Goal: Use online tool/utility: Utilize a website feature to perform a specific function

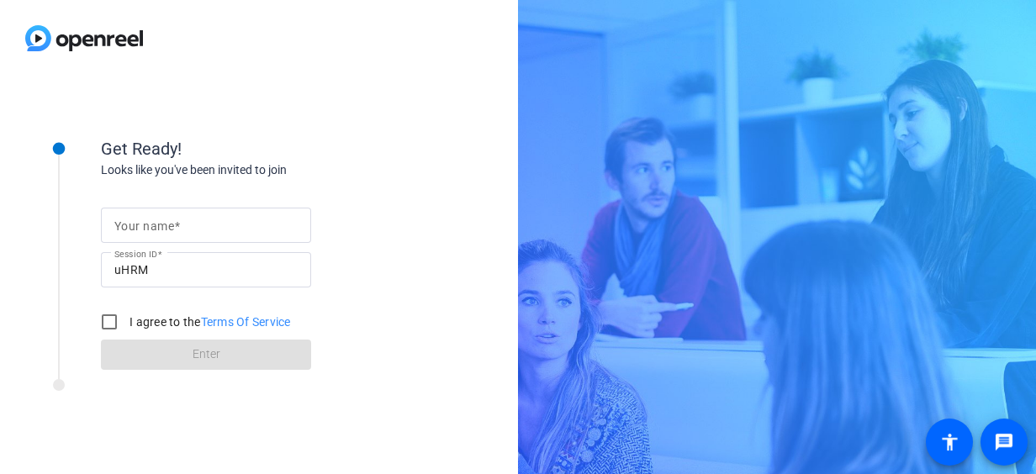
click at [192, 196] on div "Your name Session ID uHRM I agree to the Terms Of Service Enter" at bounding box center [269, 274] width 336 height 191
drag, startPoint x: 190, startPoint y: 217, endPoint x: 191, endPoint y: 227, distance: 10.1
click at [190, 217] on input "Your name" at bounding box center [205, 225] width 183 height 20
type input "[PERSON_NAME]"
click at [109, 314] on input "I agree to the Terms Of Service" at bounding box center [109, 322] width 34 height 34
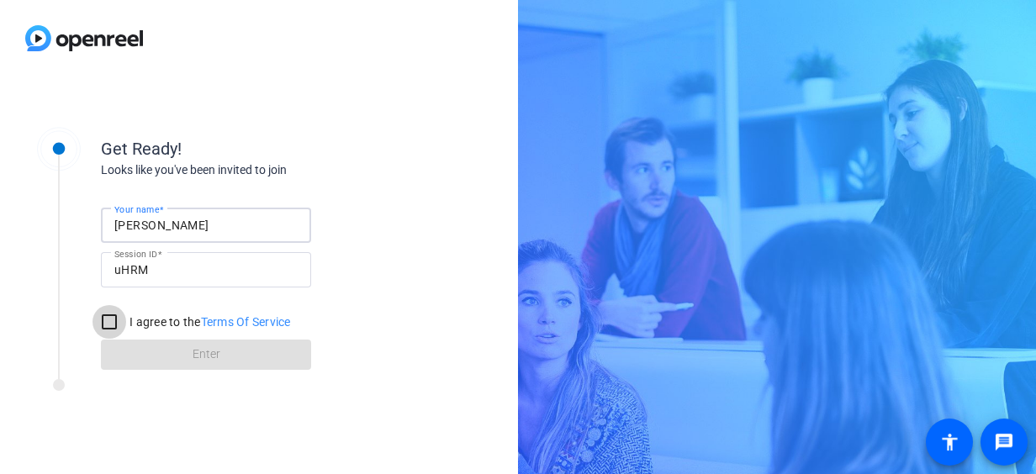
checkbox input "true"
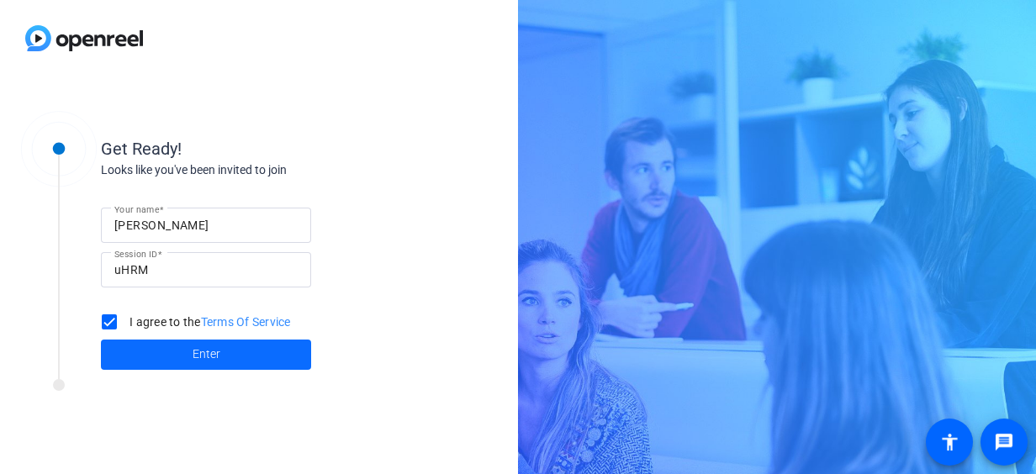
click at [172, 351] on span at bounding box center [206, 355] width 210 height 40
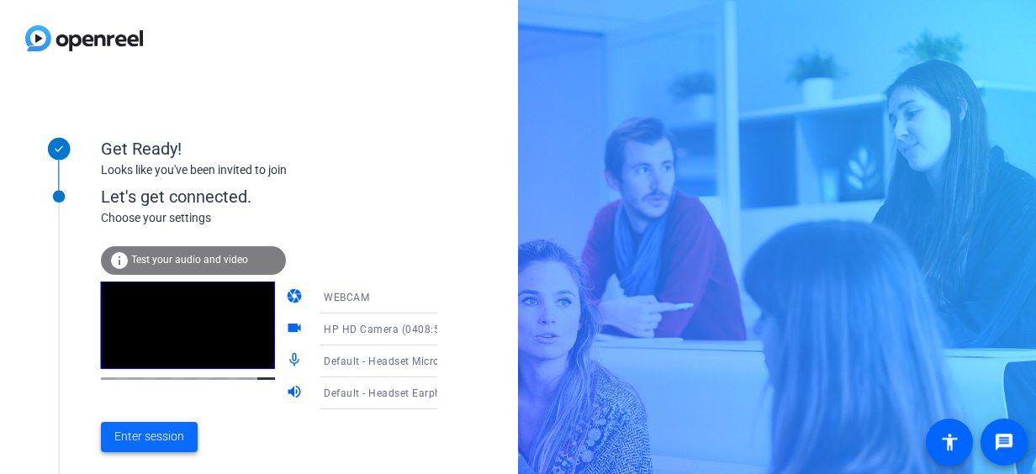
click at [166, 446] on span at bounding box center [149, 437] width 97 height 40
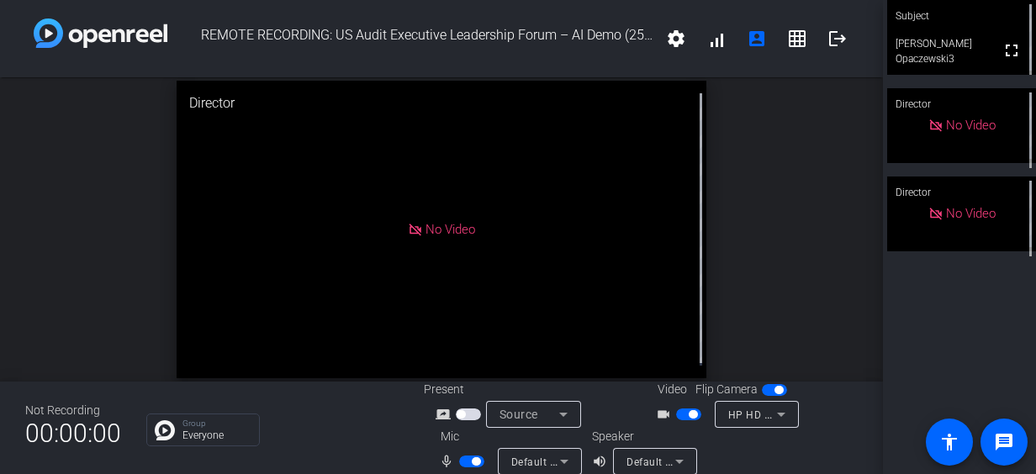
scroll to position [19, 0]
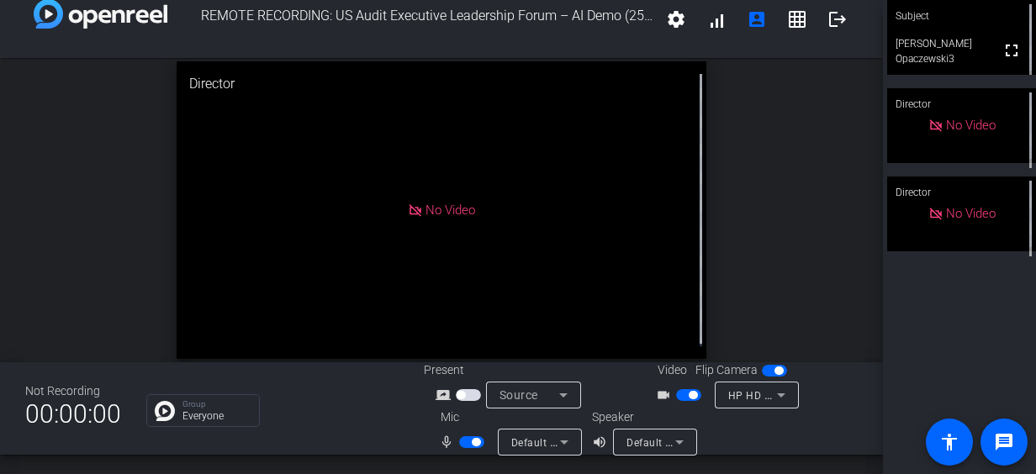
click at [468, 443] on span "button" at bounding box center [471, 442] width 25 height 12
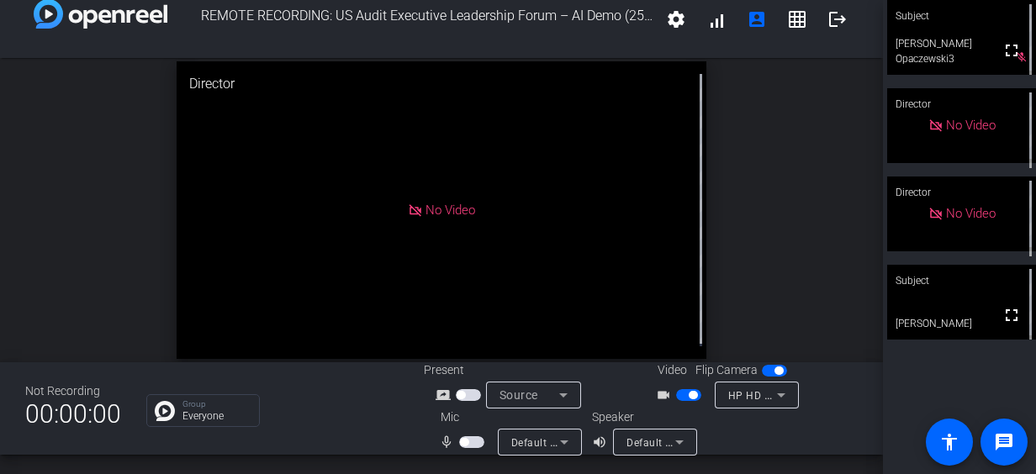
click at [466, 439] on span "button" at bounding box center [464, 442] width 8 height 8
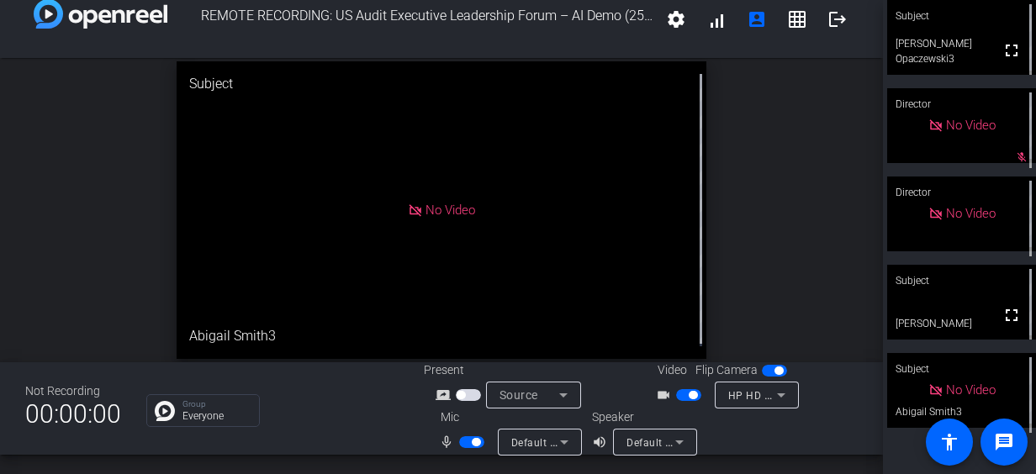
click at [464, 444] on span "button" at bounding box center [471, 442] width 25 height 12
click at [471, 444] on span "button" at bounding box center [471, 442] width 25 height 12
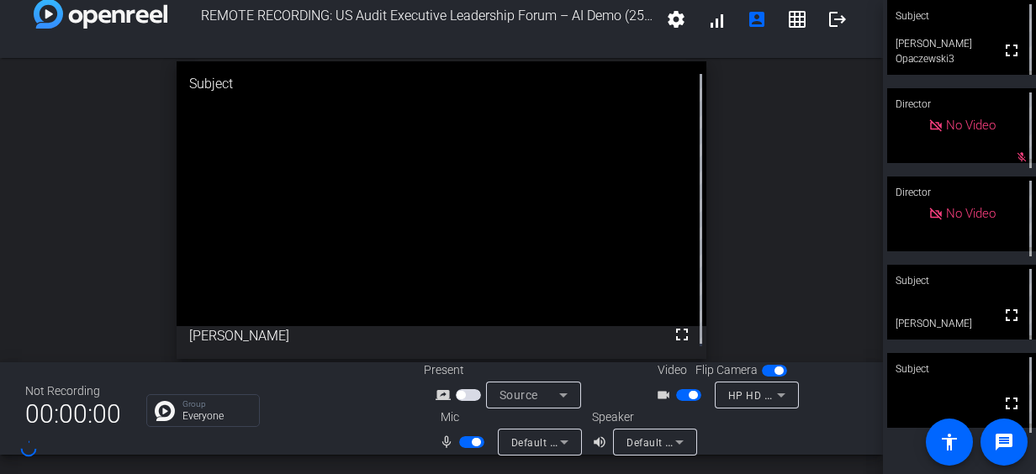
click at [469, 446] on span "button" at bounding box center [471, 442] width 25 height 12
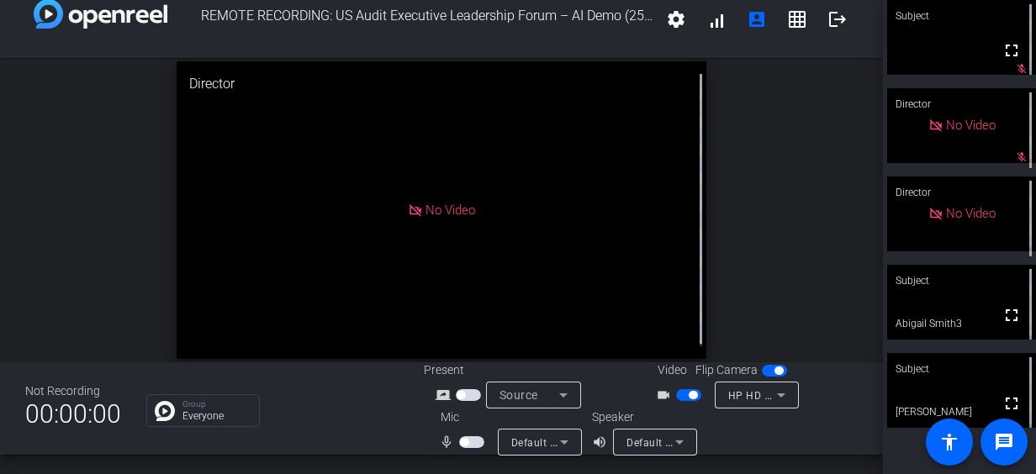
click at [562, 440] on icon at bounding box center [564, 442] width 20 height 20
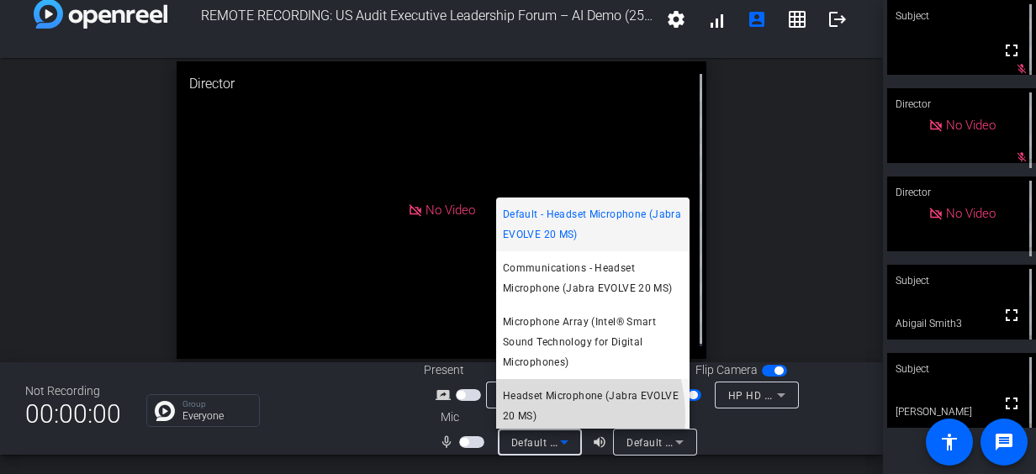
click at [520, 417] on span "Headset Microphone (Jabra EVOLVE 20 MS)" at bounding box center [593, 406] width 180 height 40
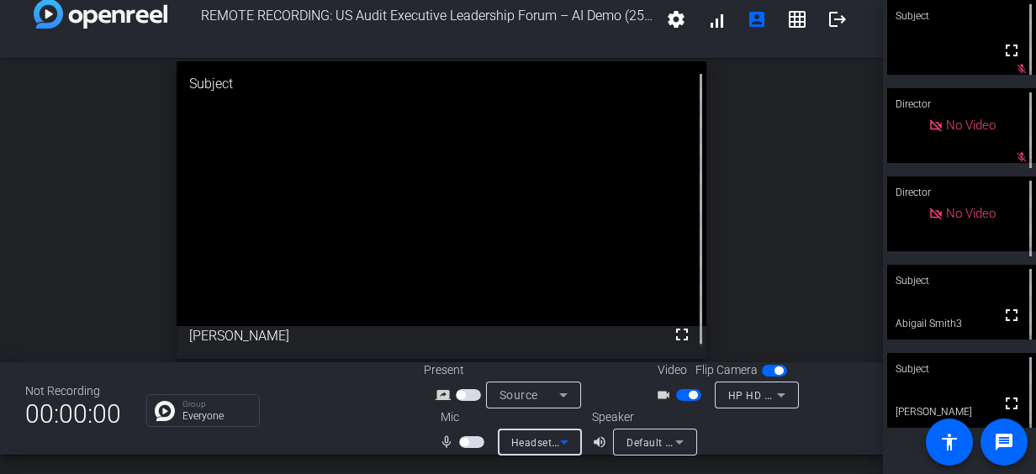
click at [464, 441] on span "button" at bounding box center [464, 442] width 8 height 8
click at [536, 439] on span "Headset Microphone (Jabra EVOLVE 20 MS)" at bounding box center [619, 442] width 217 height 13
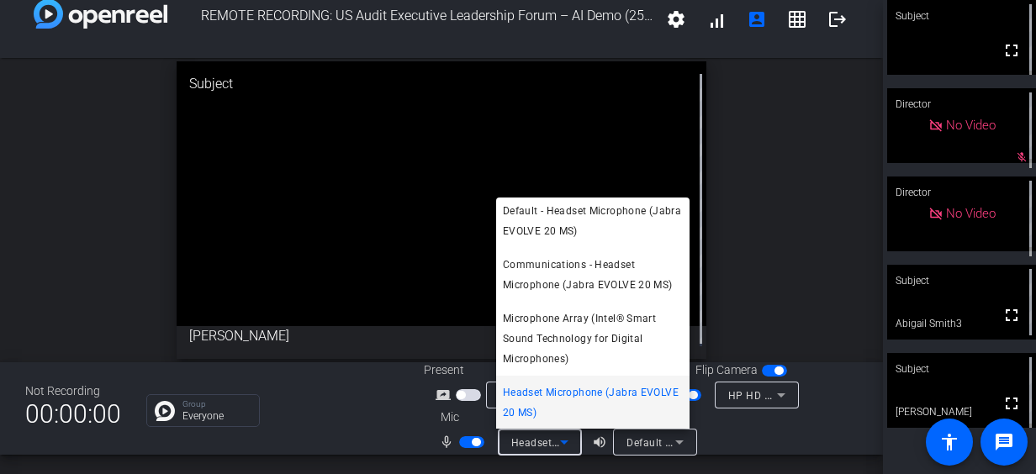
click at [380, 436] on div at bounding box center [518, 237] width 1036 height 474
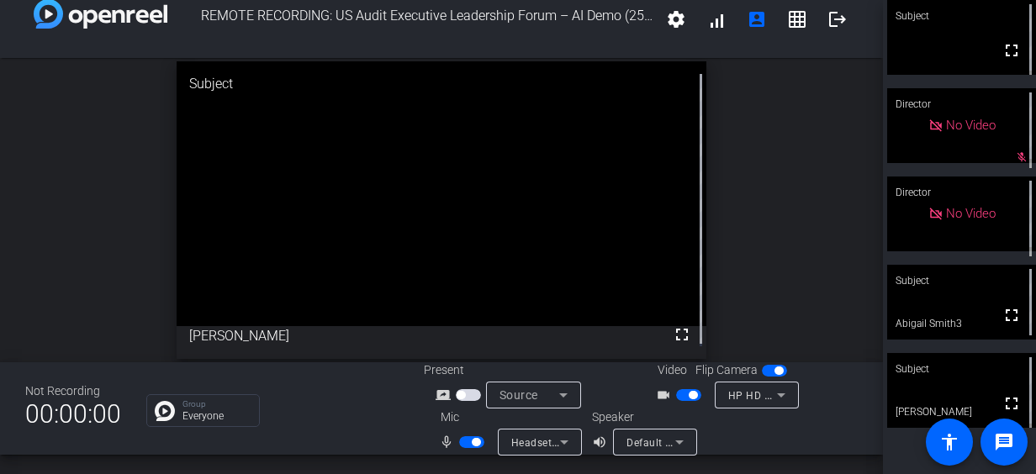
click at [468, 443] on span "button" at bounding box center [471, 442] width 25 height 12
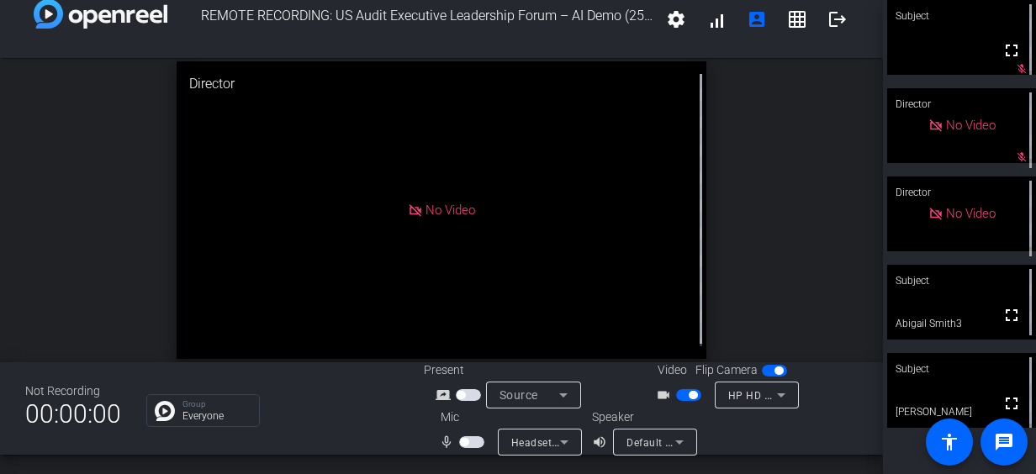
click at [679, 396] on span "button" at bounding box center [688, 395] width 25 height 12
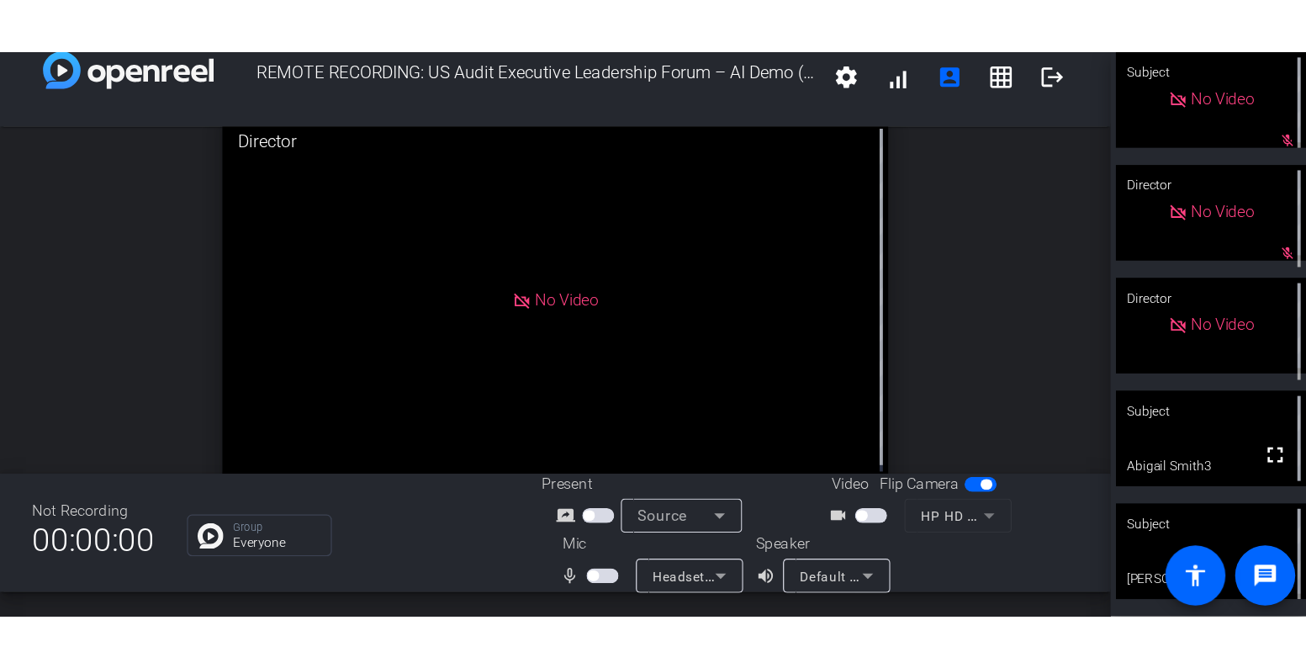
scroll to position [19, 0]
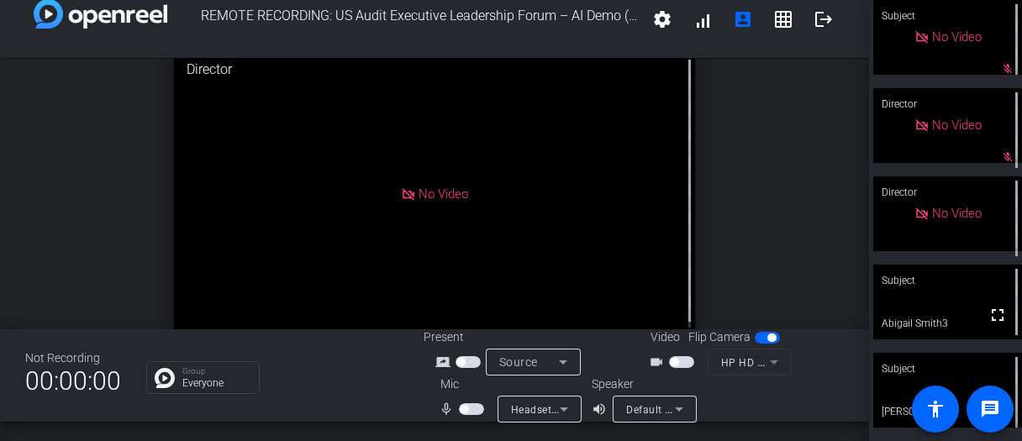
click at [88, 124] on div "open_in_new Director No Video" at bounding box center [434, 194] width 869 height 272
click at [928, 314] on video at bounding box center [948, 302] width 149 height 75
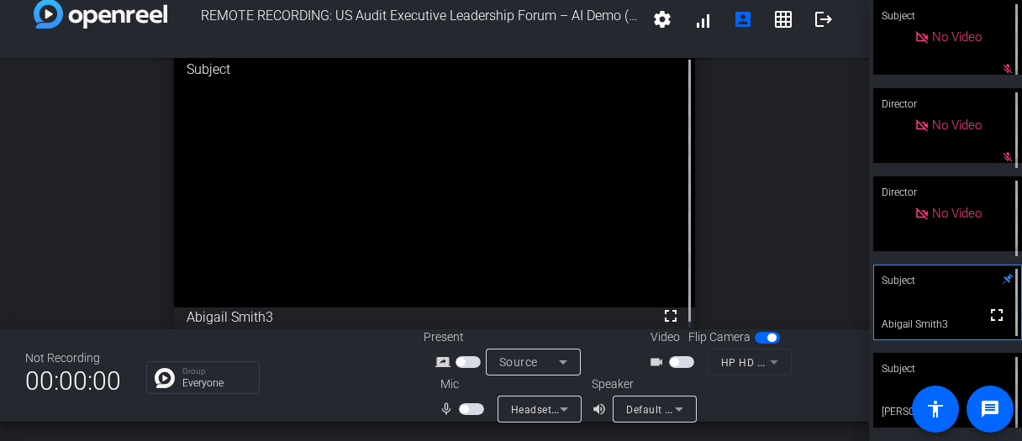
click at [1003, 277] on icon at bounding box center [1008, 279] width 11 height 11
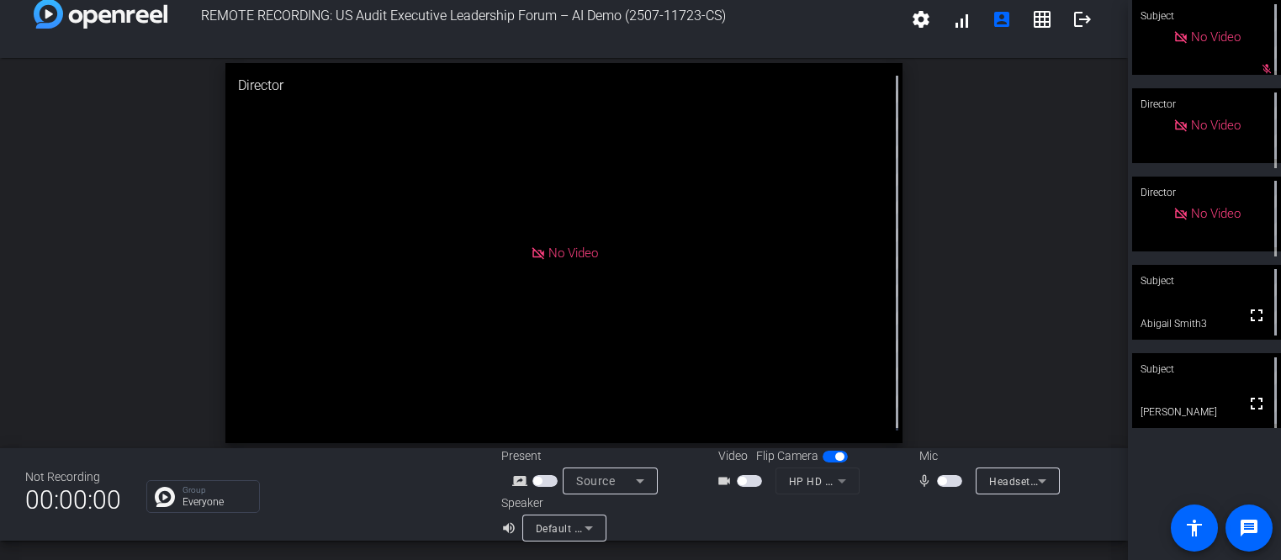
click at [1035, 302] on video at bounding box center [1206, 302] width 149 height 75
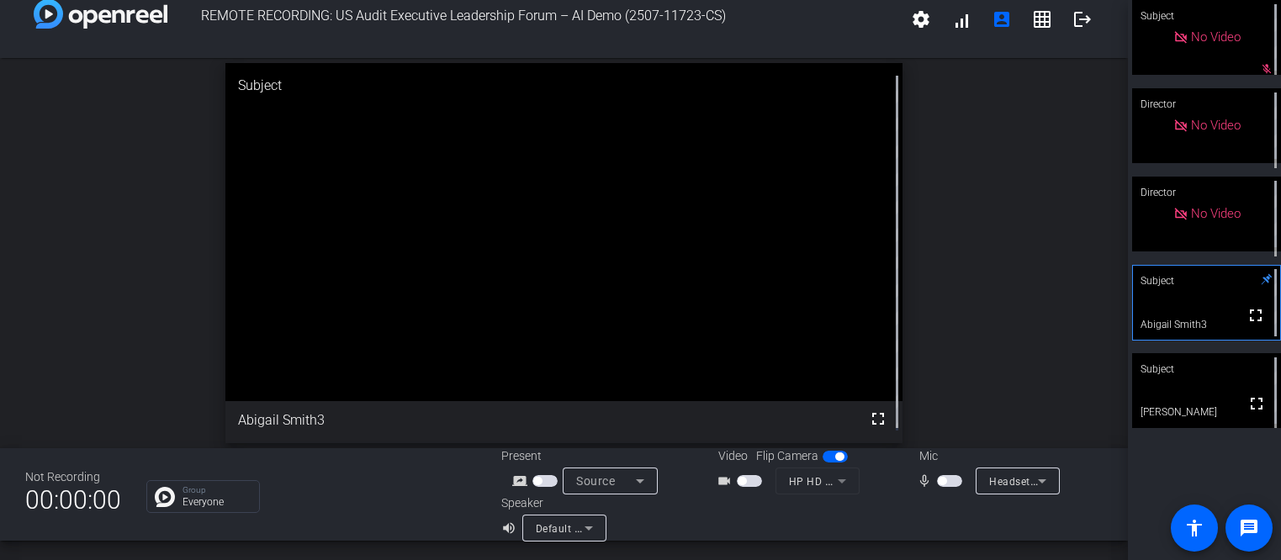
click at [1035, 279] on icon at bounding box center [1266, 279] width 12 height 12
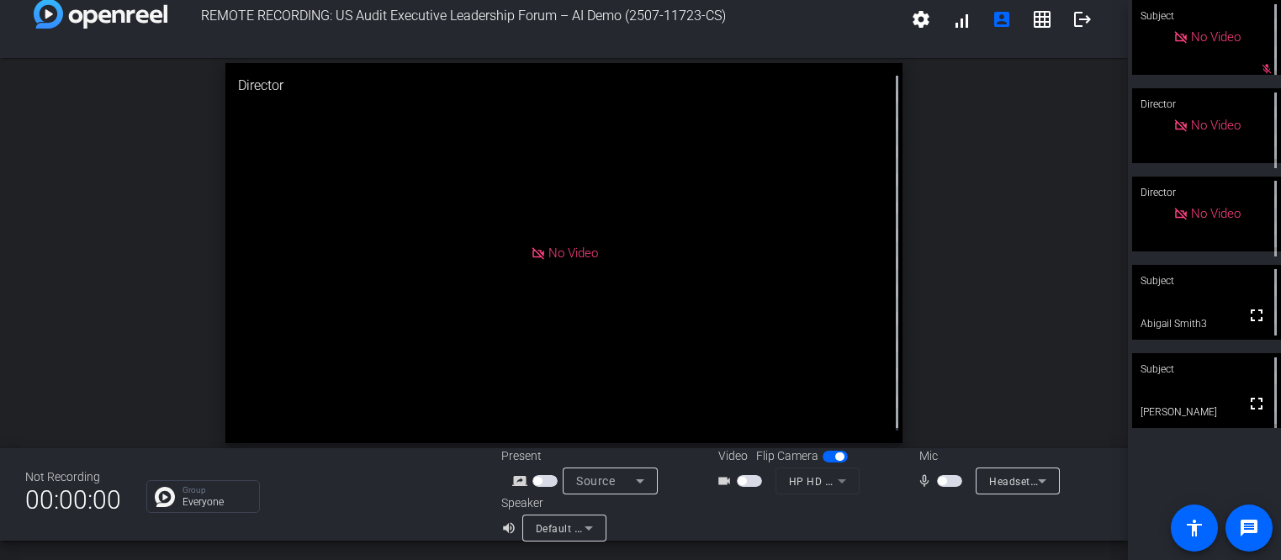
click at [1035, 282] on div "Subject" at bounding box center [1206, 281] width 149 height 32
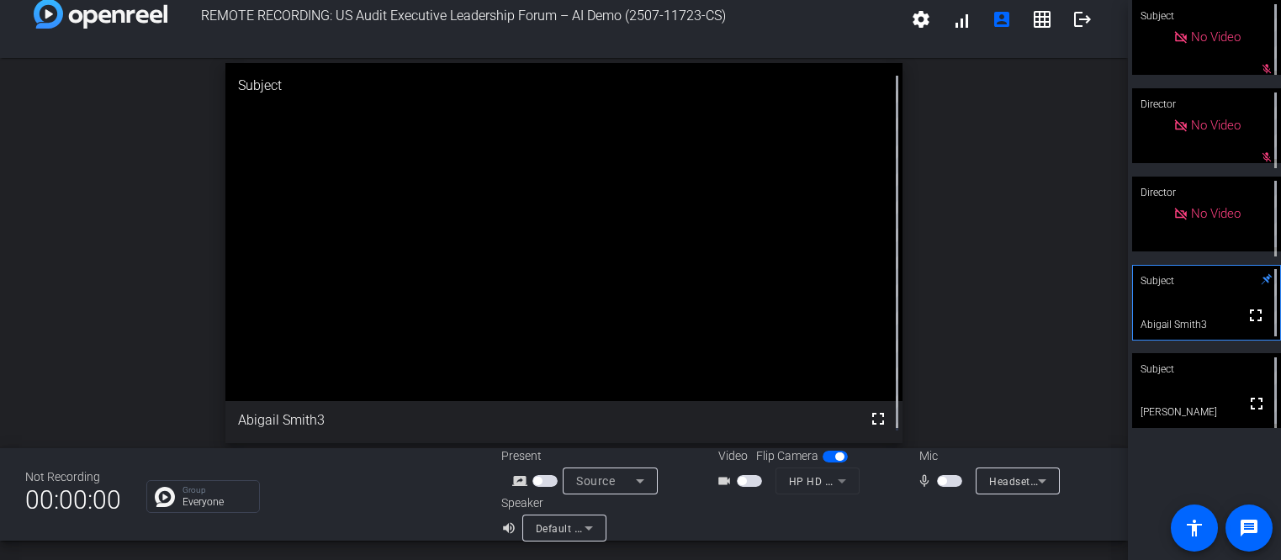
click at [938, 473] on span "button" at bounding box center [942, 481] width 8 height 8
click at [941, 473] on span "button" at bounding box center [949, 481] width 25 height 12
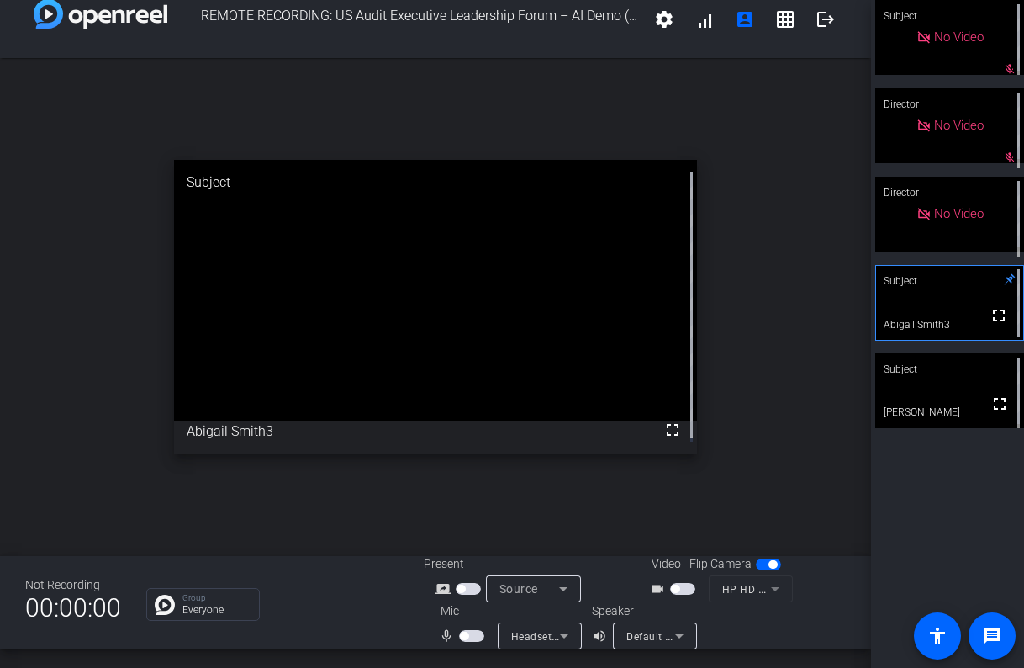
click at [468, 473] on span "button" at bounding box center [471, 636] width 25 height 12
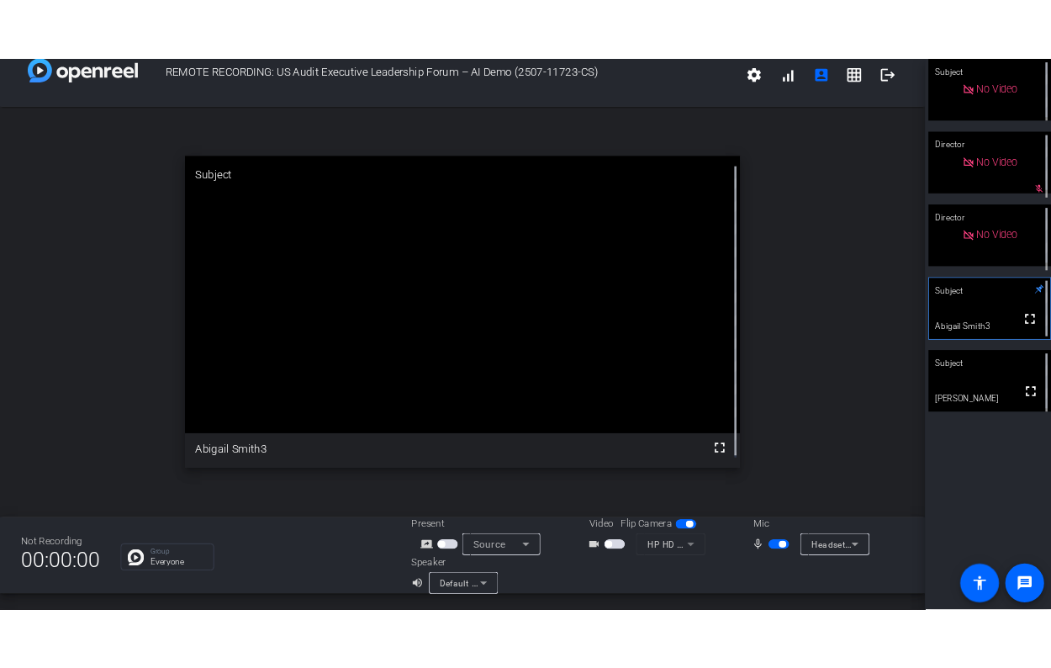
scroll to position [0, 0]
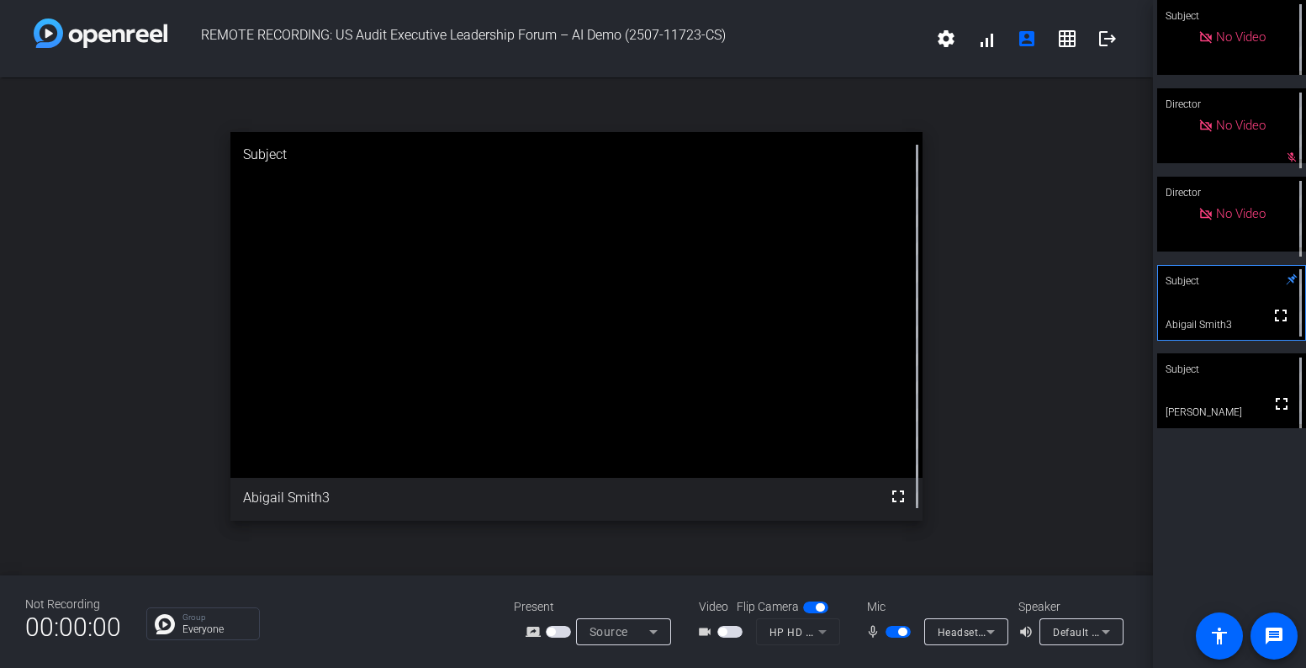
click at [898, 473] on span "button" at bounding box center [897, 632] width 25 height 12
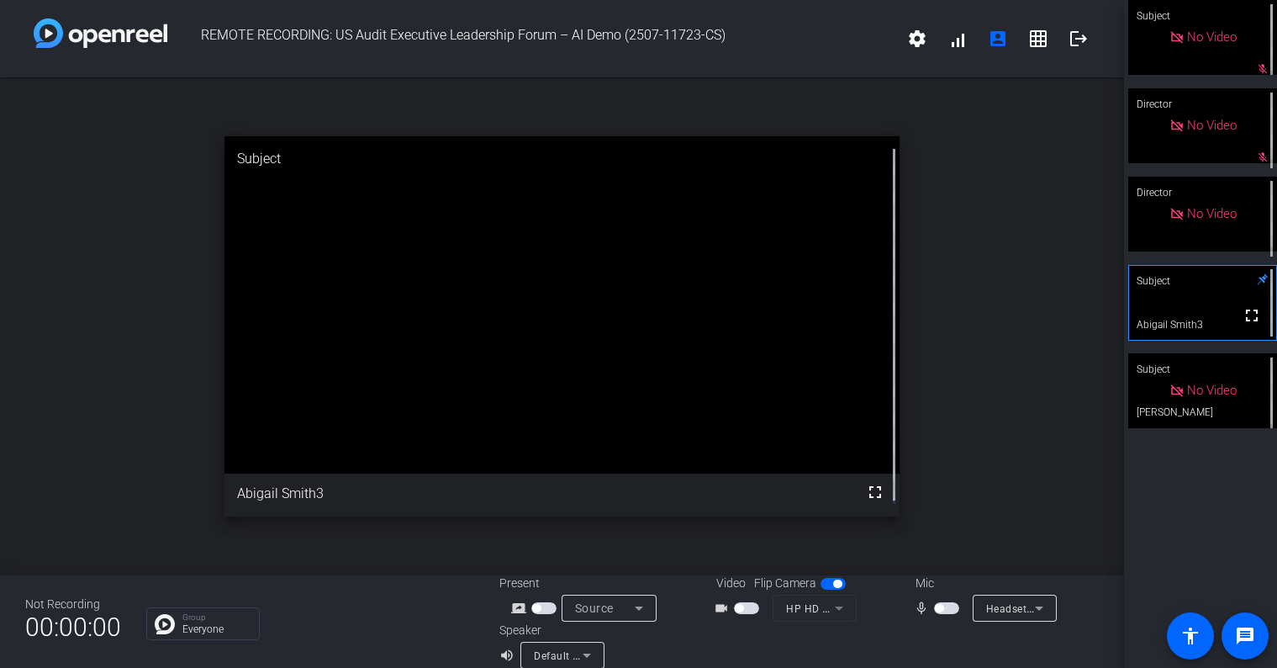
click at [943, 473] on span "button" at bounding box center [946, 608] width 25 height 12
click at [947, 473] on span "button" at bounding box center [951, 608] width 8 height 8
click at [943, 473] on span "button" at bounding box center [946, 608] width 25 height 12
click at [947, 473] on span "button" at bounding box center [951, 608] width 8 height 8
click at [935, 473] on span "button" at bounding box center [939, 608] width 8 height 8
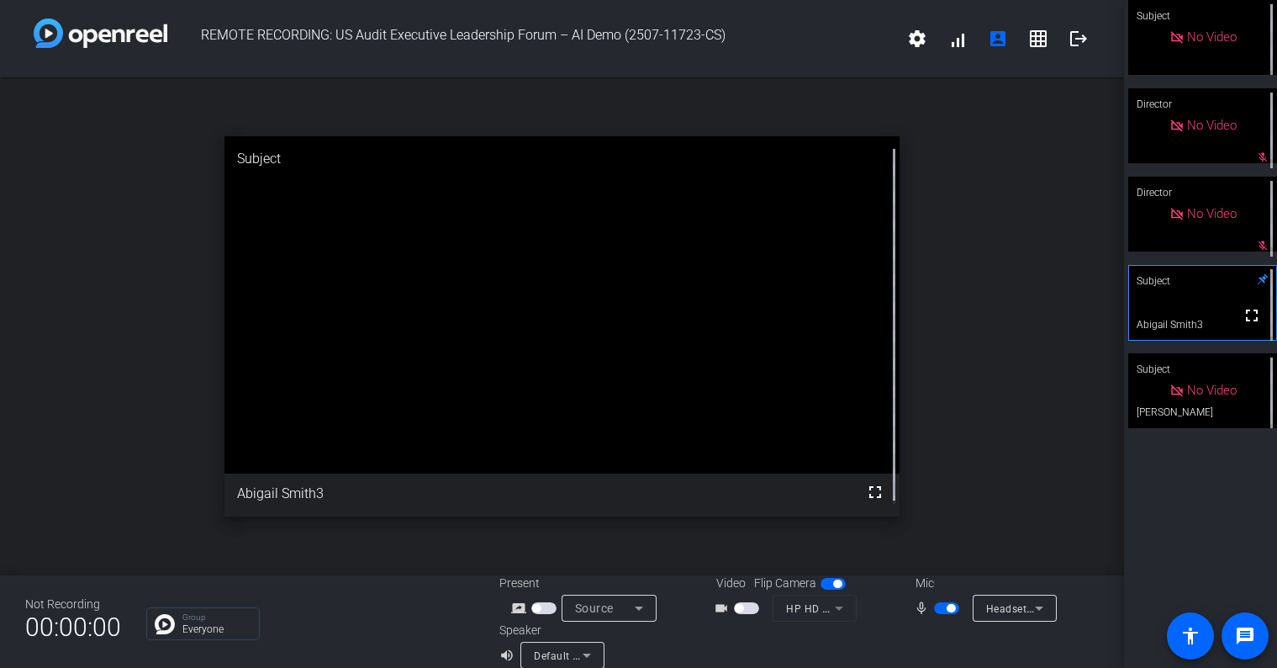
click at [934, 473] on span "button" at bounding box center [946, 608] width 25 height 12
click at [1021, 455] on div "open_in_new Subject fullscreen Abigail Smith3" at bounding box center [562, 326] width 1124 height 498
click at [1035, 227] on div "open_in_new Subject fullscreen Abigail Smith3" at bounding box center [562, 326] width 1124 height 498
drag, startPoint x: 929, startPoint y: 506, endPoint x: 946, endPoint y: 531, distance: 30.3
click at [930, 473] on div "open_in_new Subject fullscreen Abigail Smith3" at bounding box center [562, 326] width 1124 height 498
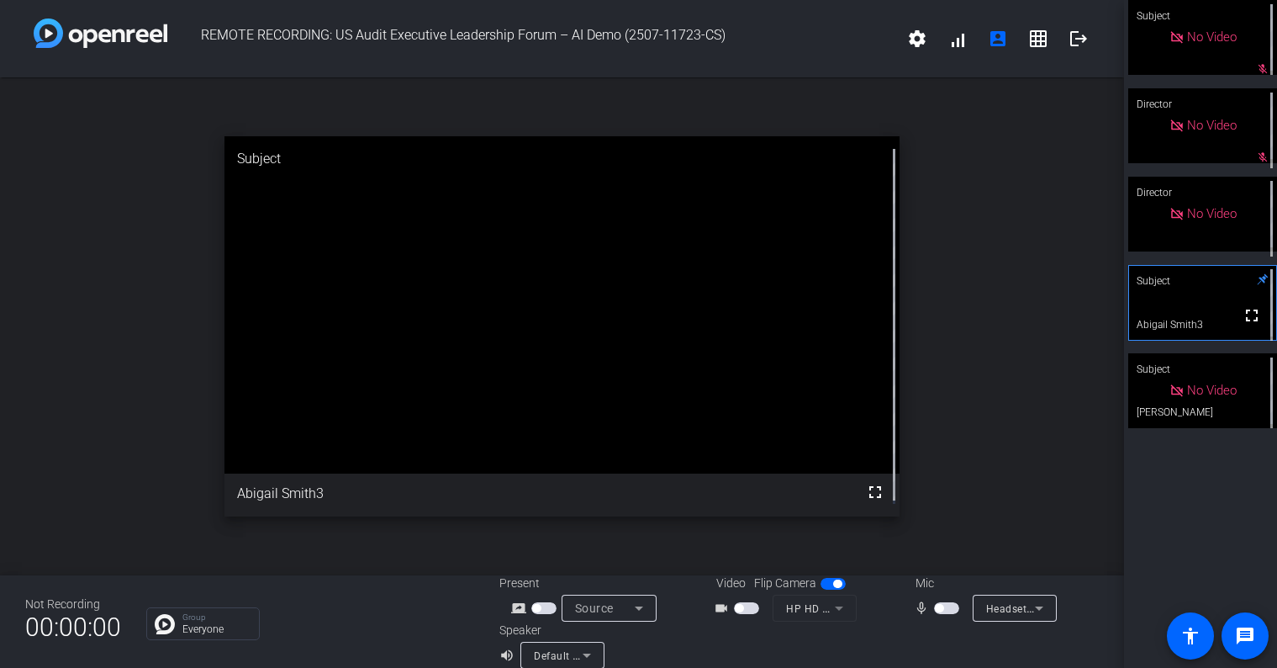
click at [938, 473] on span "button" at bounding box center [946, 608] width 25 height 12
click at [935, 473] on span "button" at bounding box center [939, 608] width 8 height 8
click at [947, 473] on span "button" at bounding box center [951, 608] width 8 height 8
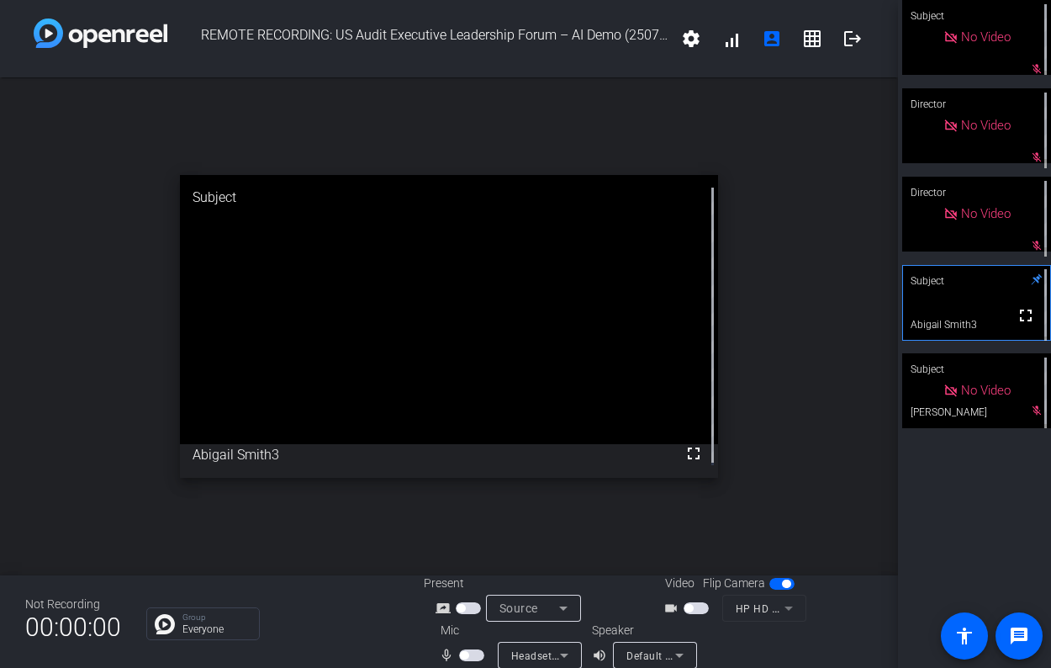
click at [959, 473] on div "Subject No Video mic_off_outline Director No Video mic_off_outline Director No …" at bounding box center [974, 334] width 153 height 668
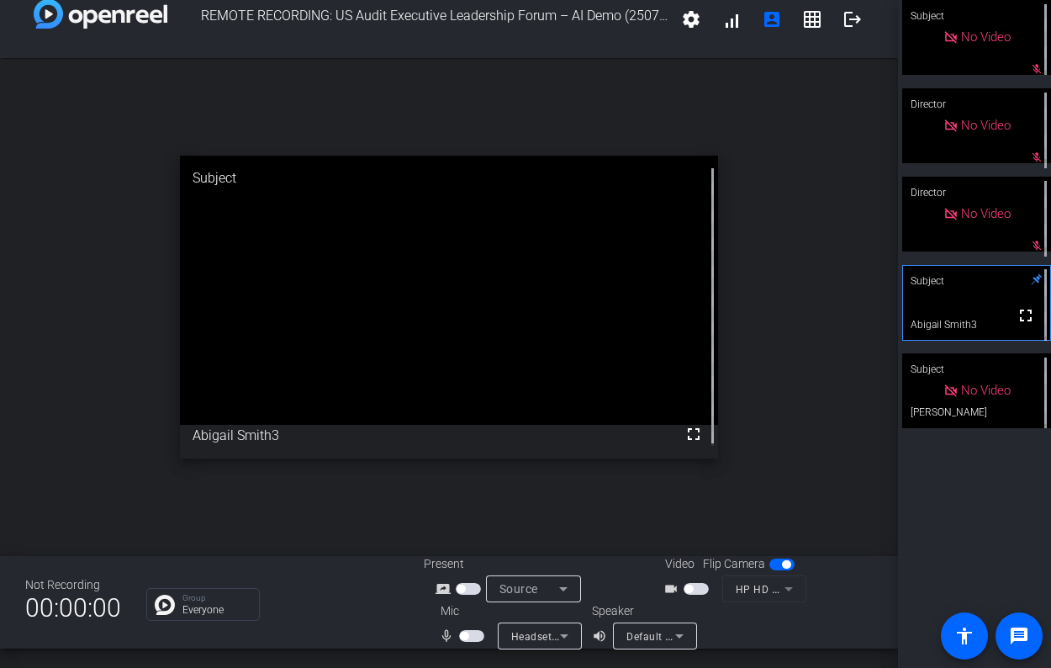
drag, startPoint x: 973, startPoint y: 579, endPoint x: 954, endPoint y: 602, distance: 30.5
drag, startPoint x: 954, startPoint y: 602, endPoint x: 446, endPoint y: 626, distance: 508.4
click at [395, 473] on div "Not Recording 00:00:00 Group Everyone Present screen_share_outline Source Video…" at bounding box center [449, 602] width 898 height 92
click at [473, 473] on span "button" at bounding box center [471, 636] width 25 height 12
click at [473, 473] on span "button" at bounding box center [476, 635] width 8 height 8
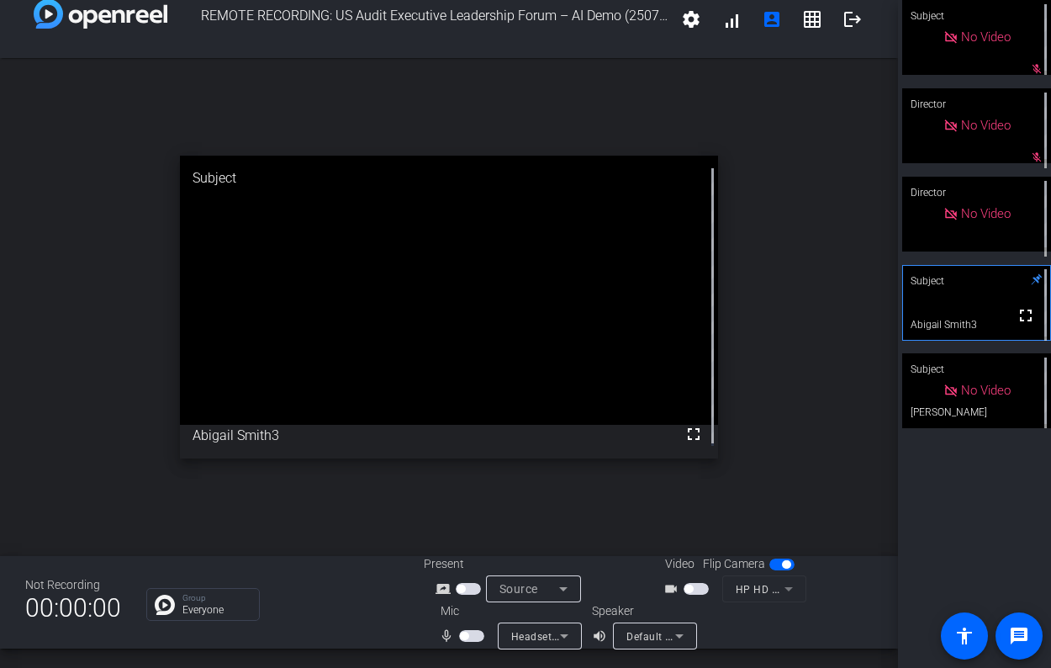
click at [468, 473] on span "button" at bounding box center [471, 636] width 25 height 12
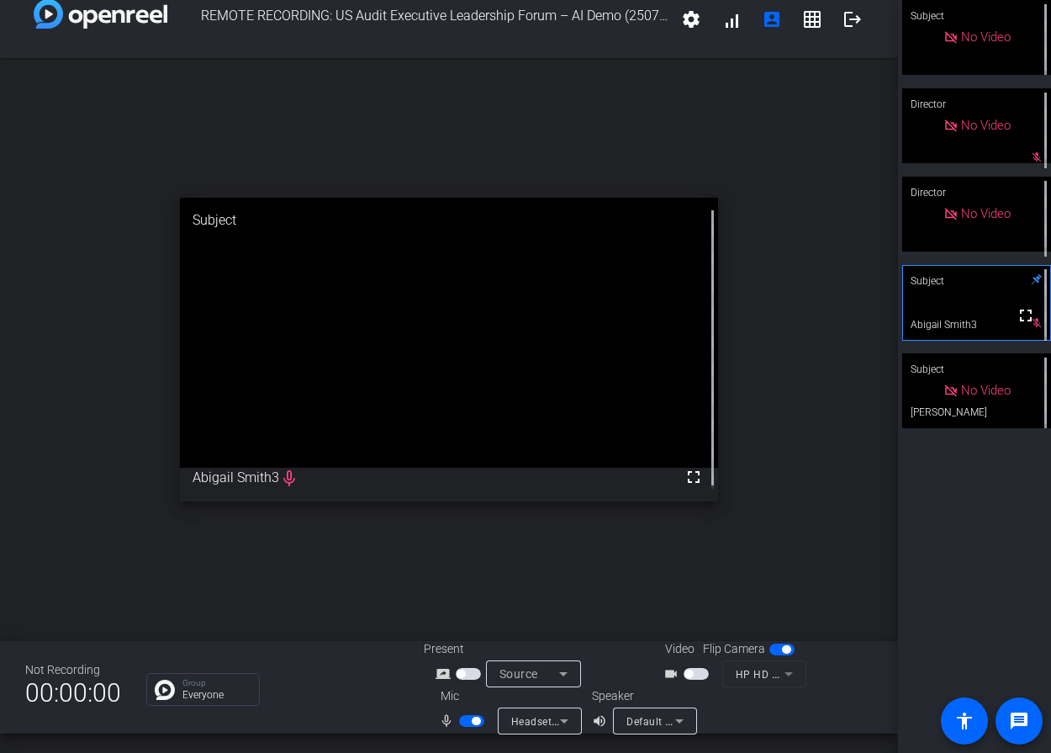
click at [684, 473] on button "button" at bounding box center [696, 674] width 25 height 12
click at [464, 473] on span "button" at bounding box center [468, 674] width 25 height 12
